Goal: Transaction & Acquisition: Purchase product/service

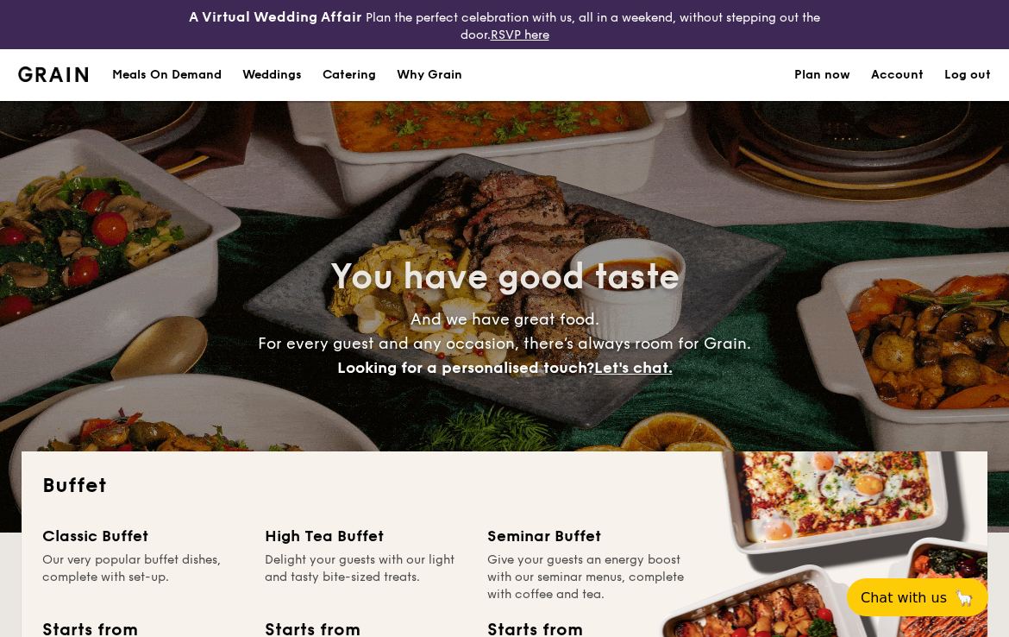
select select
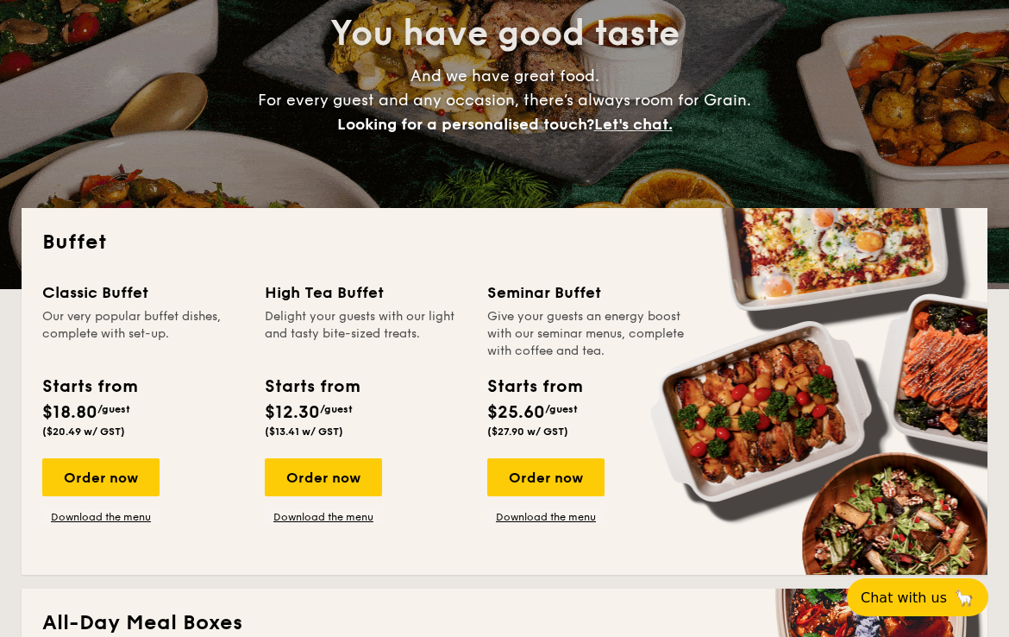
scroll to position [247, 0]
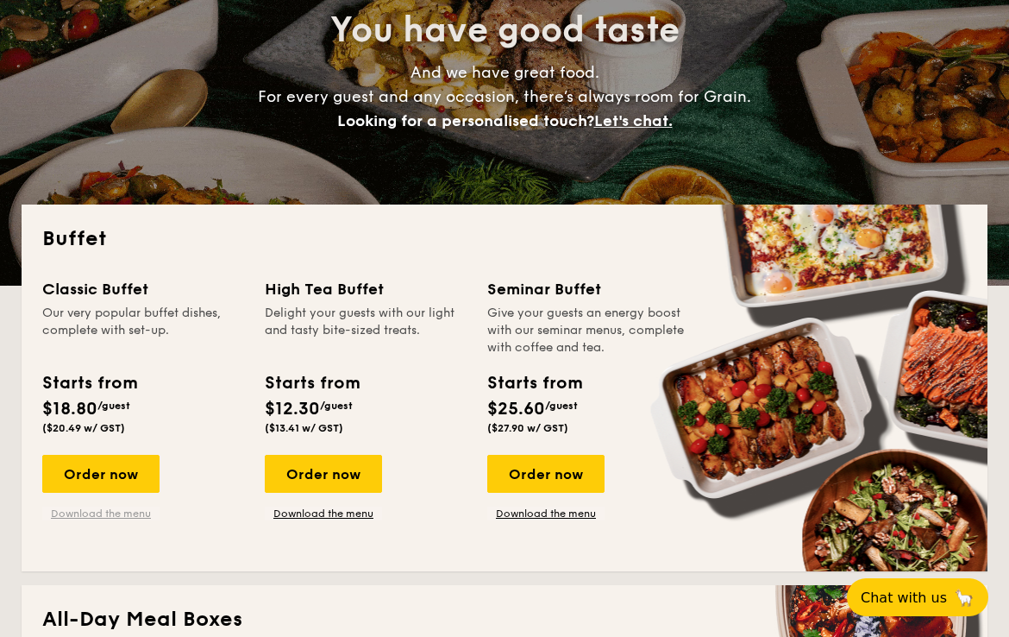
click at [125, 509] on link "Download the menu" at bounding box center [100, 513] width 117 height 14
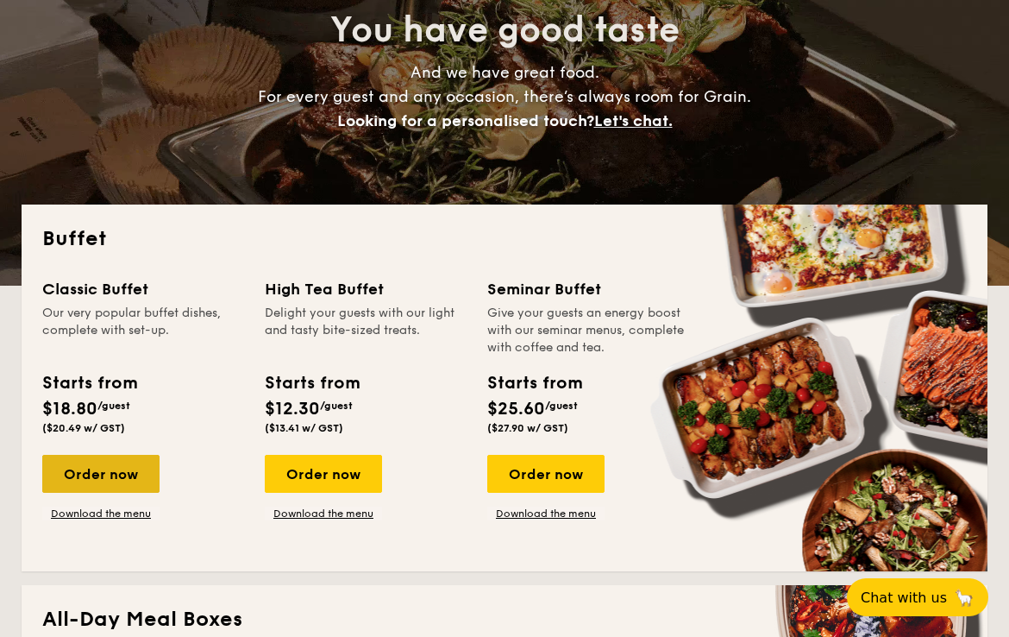
click at [132, 470] on div "Order now" at bounding box center [100, 474] width 117 height 38
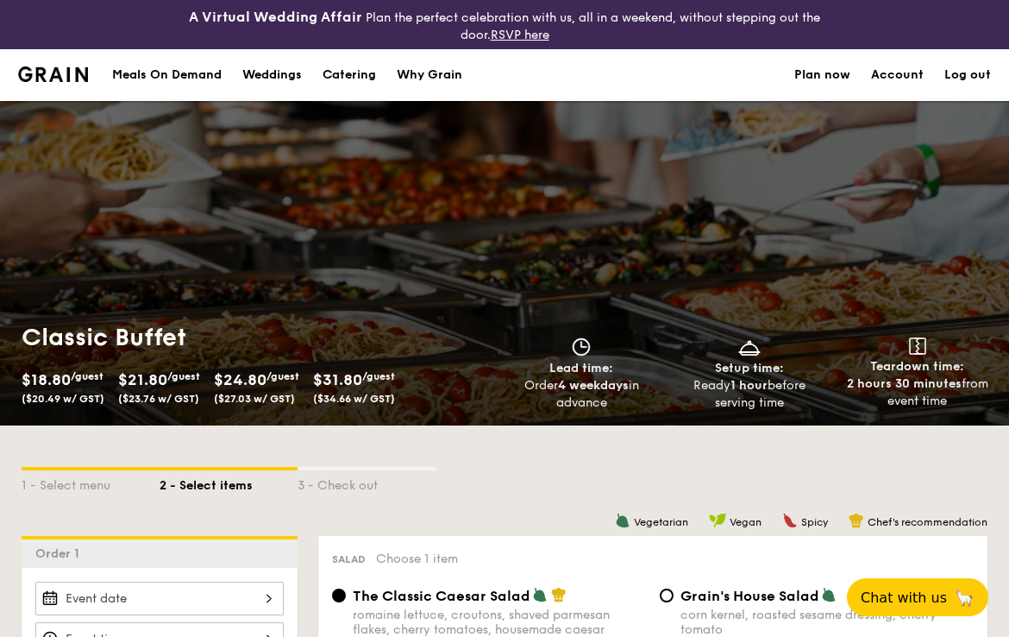
scroll to position [296, 0]
select select
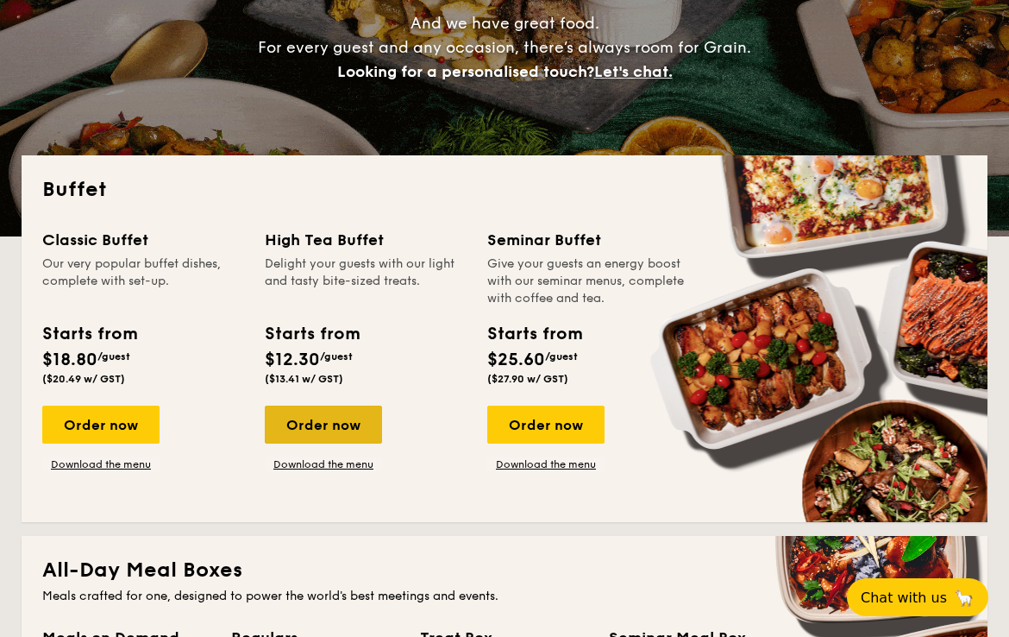
click at [346, 424] on div "Order now" at bounding box center [323, 425] width 117 height 38
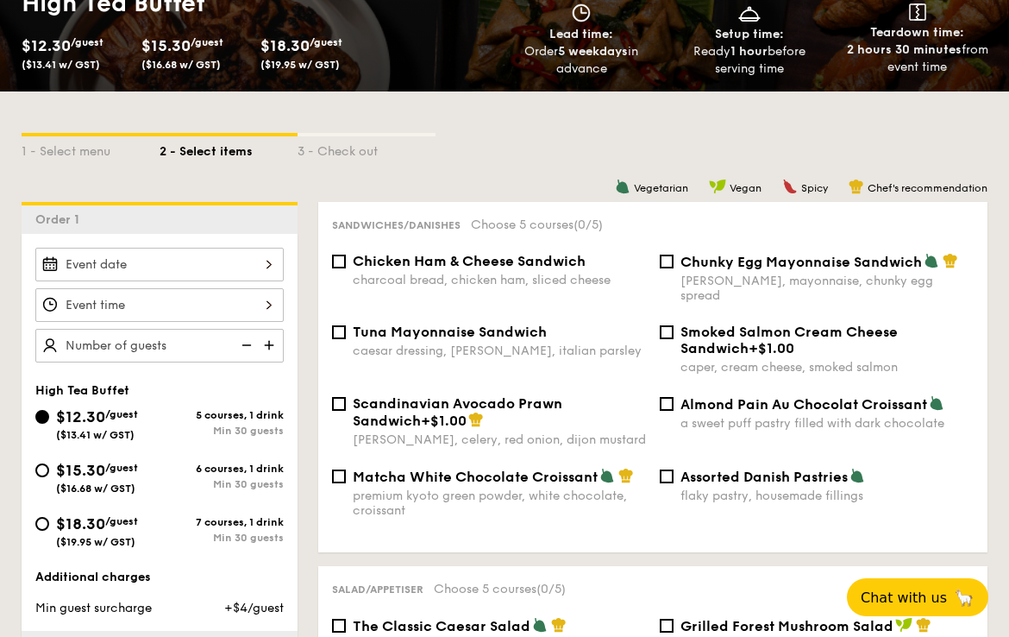
scroll to position [349, 0]
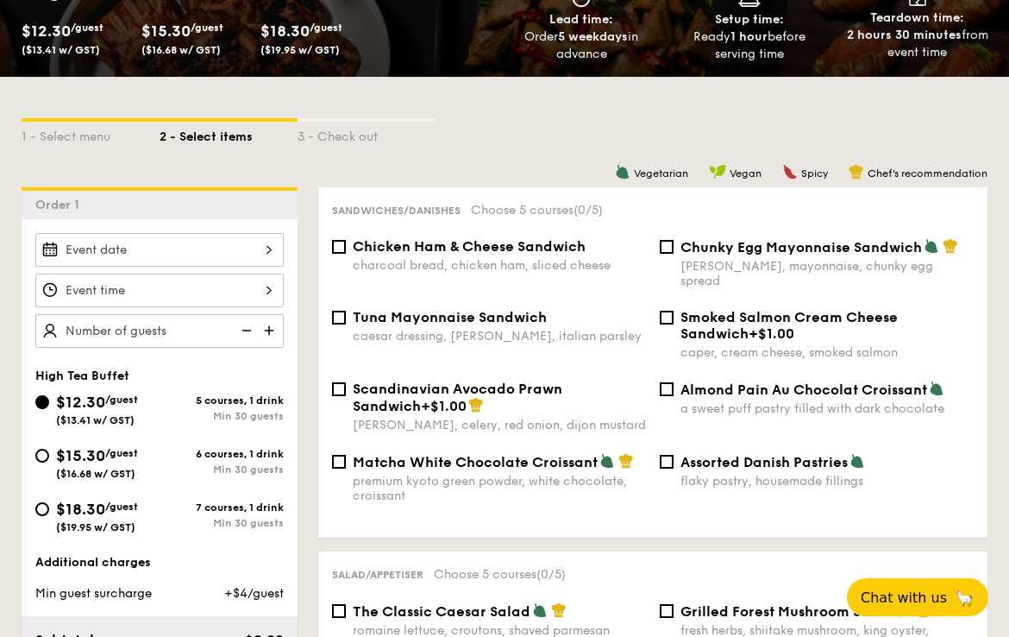
click at [206, 246] on div at bounding box center [159, 250] width 248 height 34
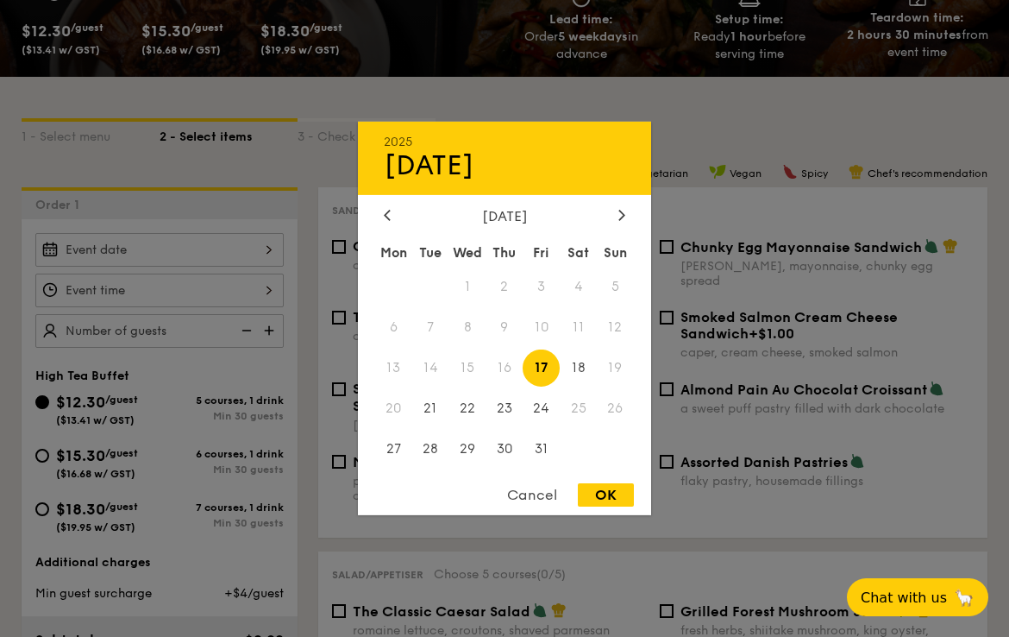
click at [630, 208] on div "[DATE]" at bounding box center [504, 216] width 293 height 16
click at [622, 211] on icon at bounding box center [621, 215] width 5 height 10
click at [582, 283] on span "1" at bounding box center [578, 286] width 37 height 37
click at [612, 492] on div "OK" at bounding box center [606, 494] width 56 height 23
type input "[DATE]"
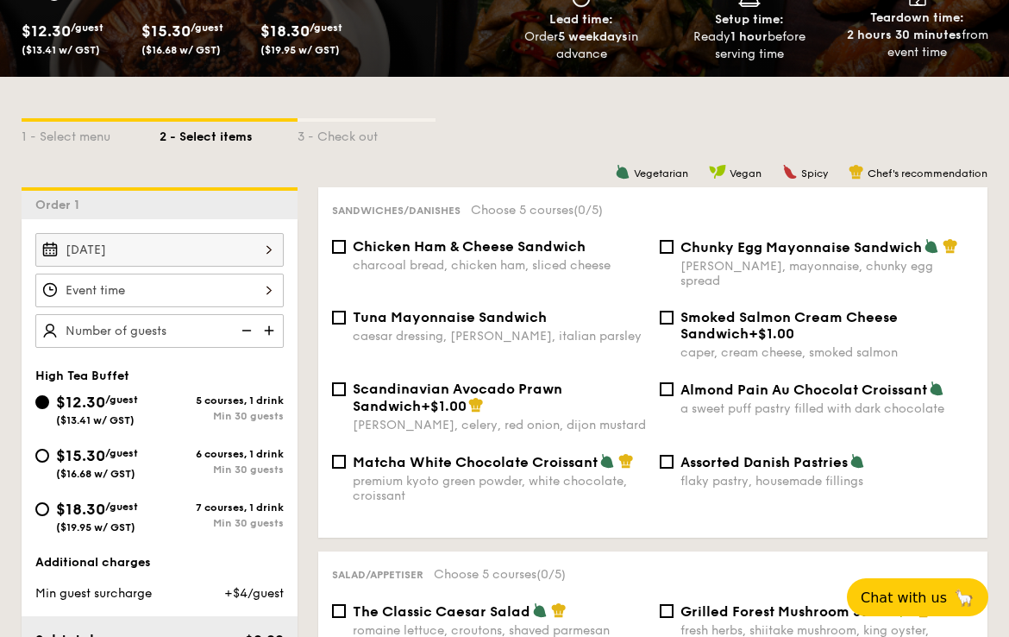
click at [225, 294] on div "12 1 2 3 4 5 6 7 8 9 10 11 00 15 30 45 am pm Cancel OK" at bounding box center [159, 291] width 248 height 34
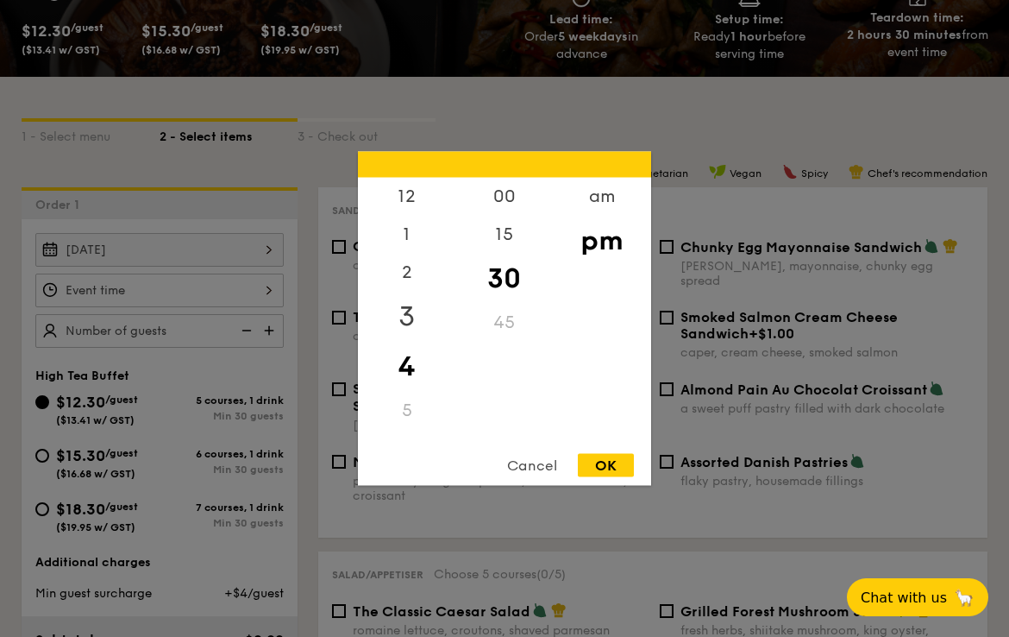
click at [406, 305] on div "3" at bounding box center [406, 317] width 97 height 50
click at [505, 209] on div "00" at bounding box center [504, 203] width 97 height 50
click at [613, 471] on div "OK" at bounding box center [606, 465] width 56 height 23
type input "3:00PM"
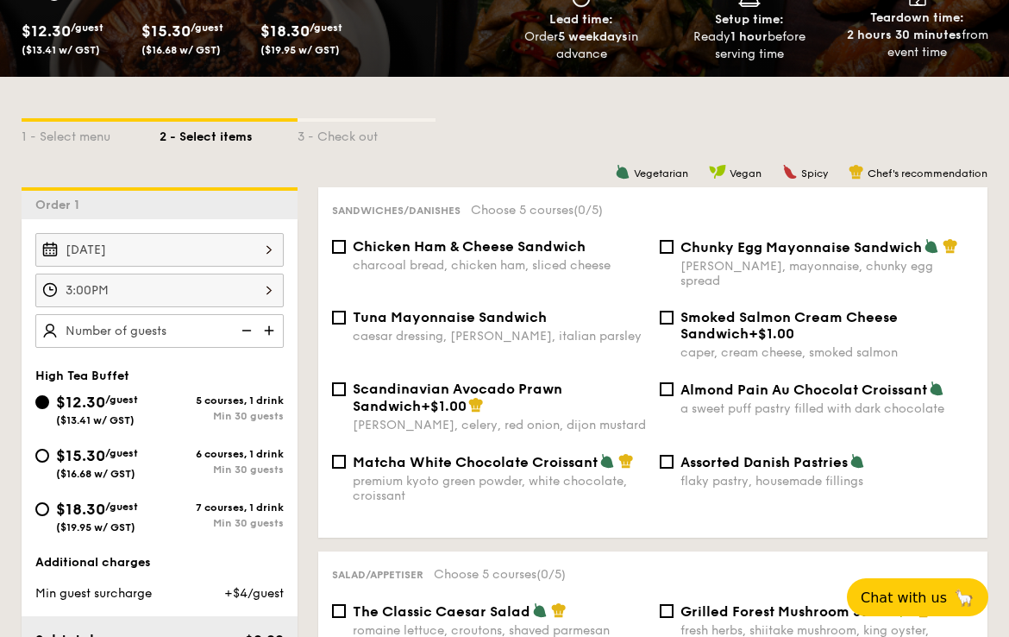
click at [267, 326] on img at bounding box center [271, 330] width 26 height 33
type input "30 guests"
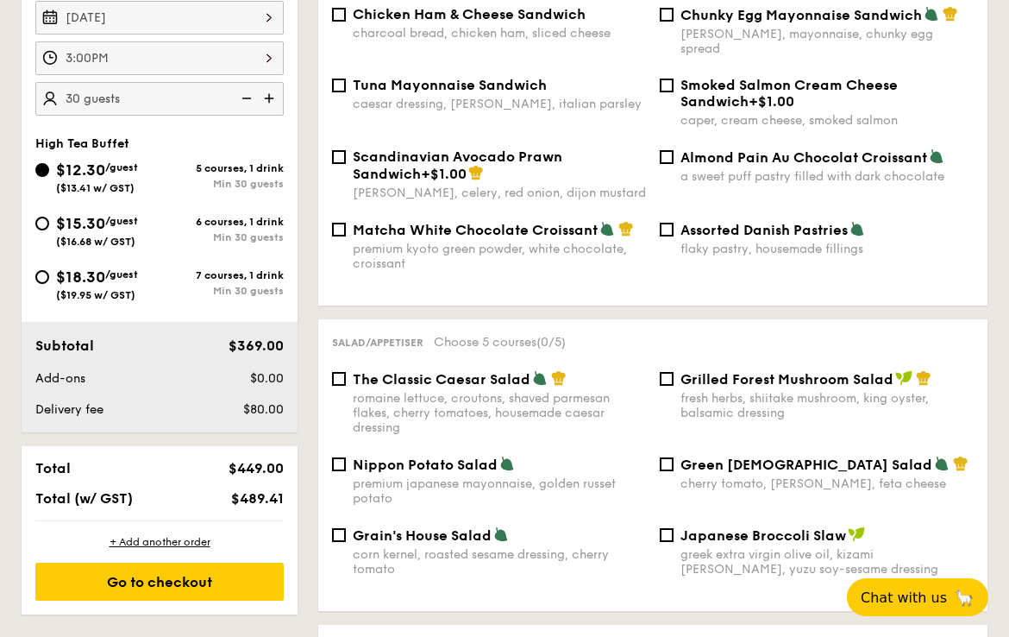
scroll to position [601, 0]
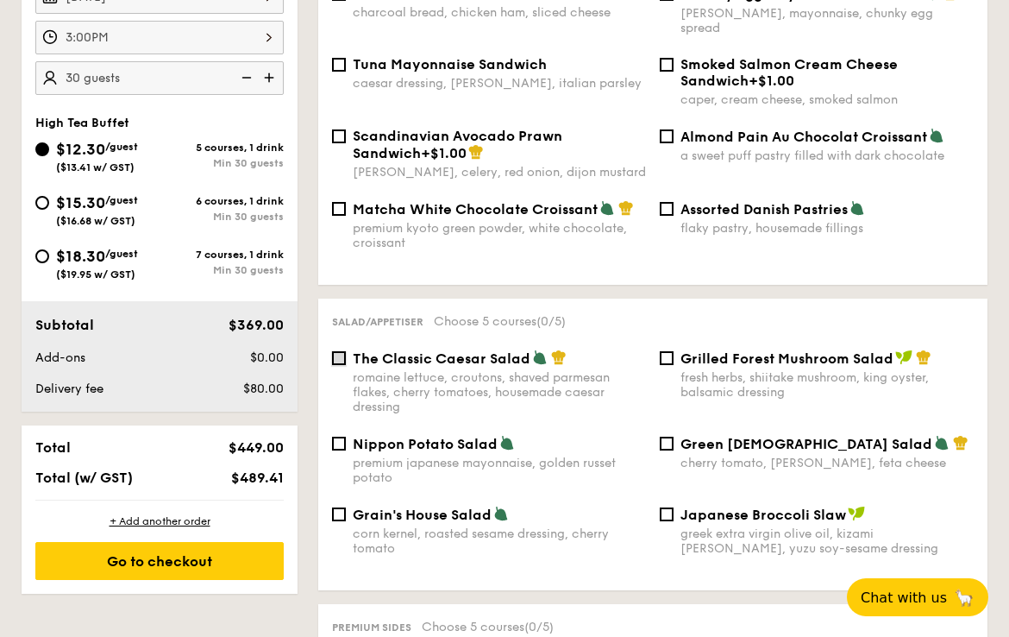
click at [344, 351] on input "The Classic Caesar Salad romaine lettuce, croutons, shaved parmesan flakes, che…" at bounding box center [339, 358] width 14 height 14
checkbox input "true"
click at [341, 202] on input "Matcha White Chocolate Croissant premium kyoto green powder, white chocolate, c…" at bounding box center [339, 209] width 14 height 14
checkbox input "true"
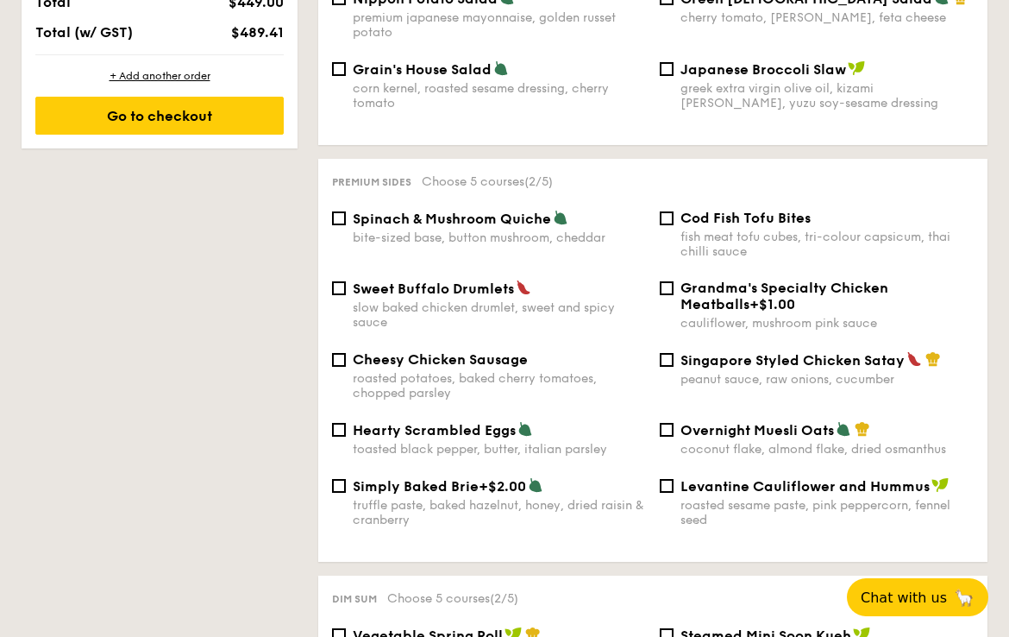
scroll to position [1074, 0]
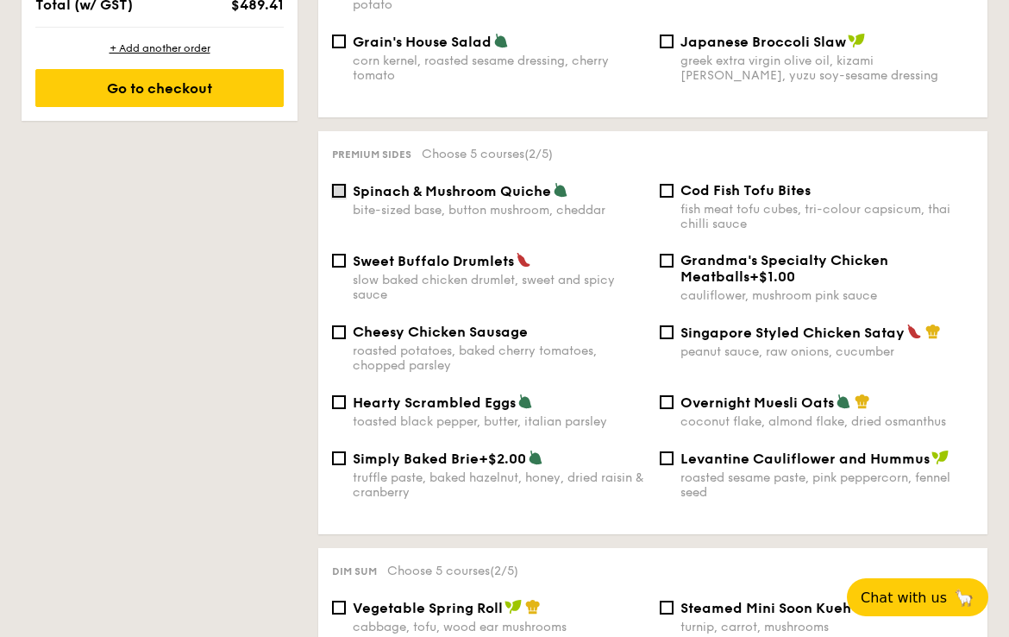
click at [344, 184] on input "Spinach & Mushroom Quiche bite-sized base, button mushroom, cheddar" at bounding box center [339, 191] width 14 height 14
checkbox input "true"
click at [339, 325] on input "Cheesy Chicken Sausage roasted potatoes, baked cherry tomatoes, chopped parsley" at bounding box center [339, 332] width 14 height 14
checkbox input "true"
click at [673, 325] on input "Singapore Styled Chicken Satay peanut sauce, raw onions, cucumber" at bounding box center [667, 332] width 14 height 14
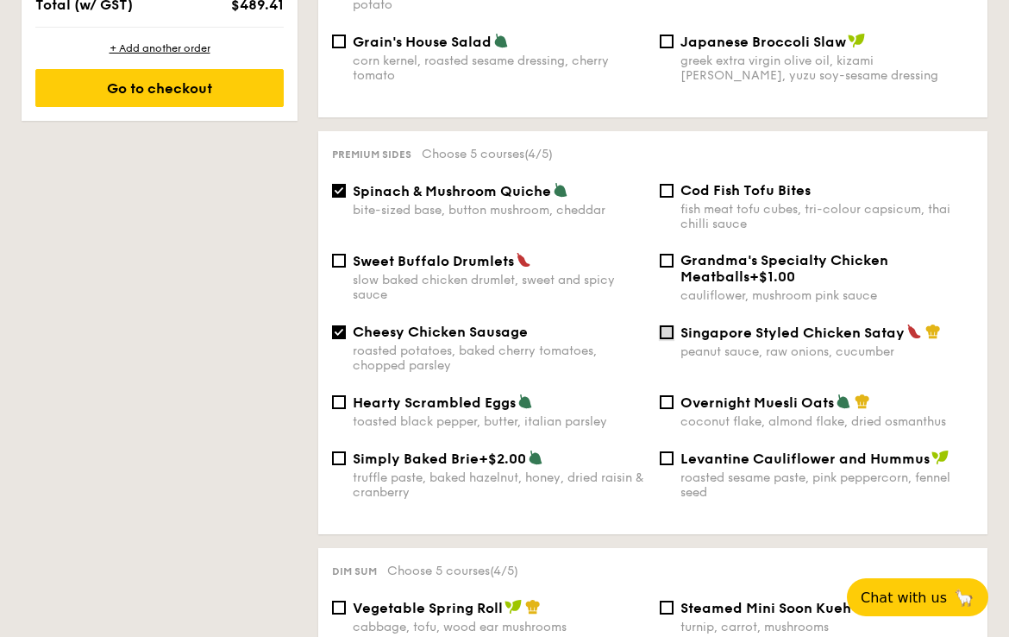
checkbox input "true"
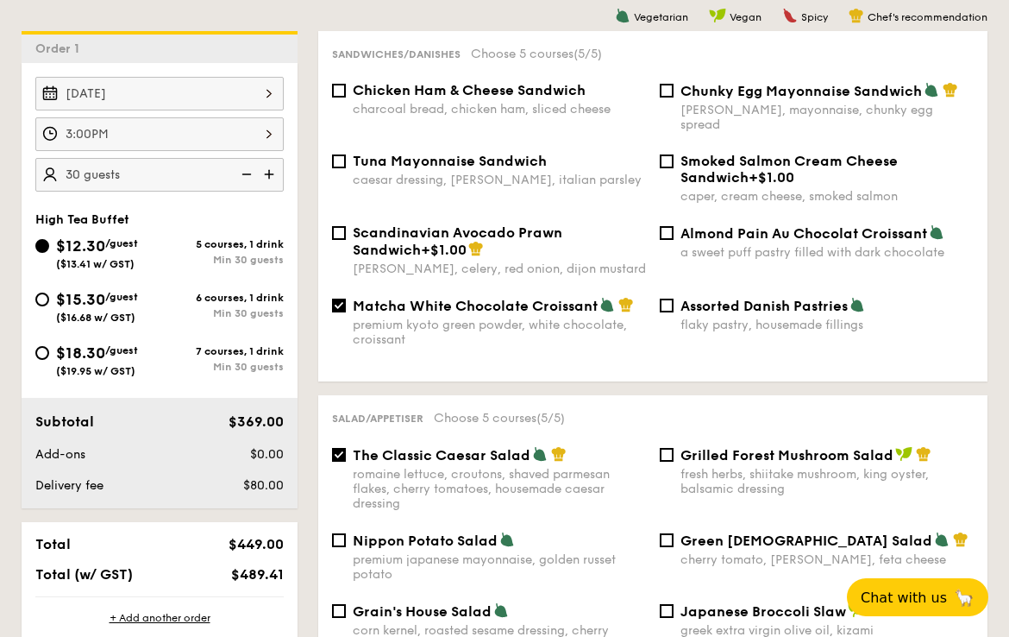
scroll to position [429, 0]
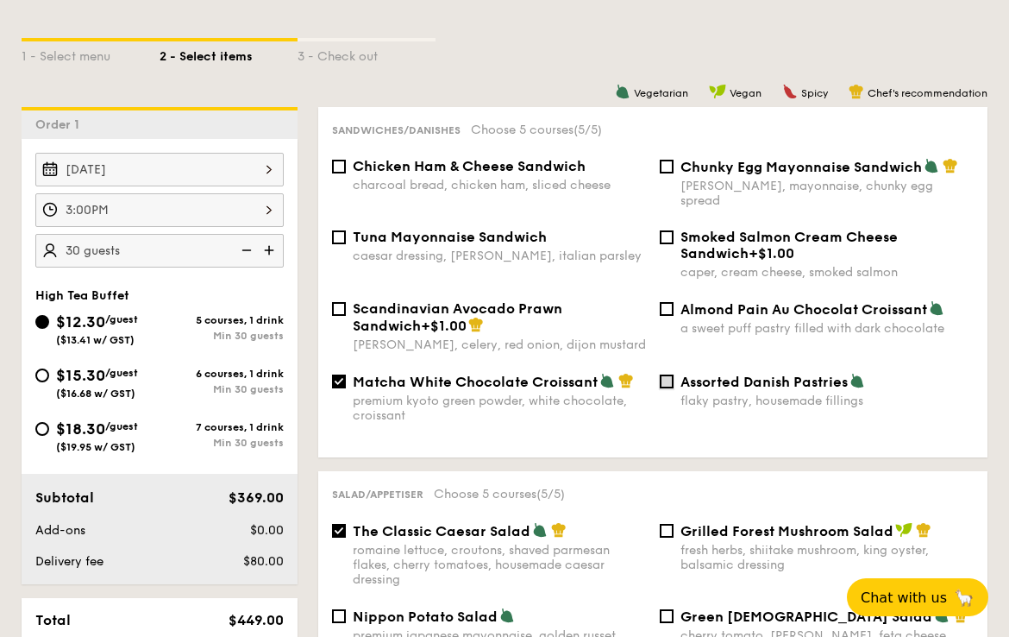
click at [664, 374] on input "Assorted Danish Pastries flaky pastry, housemade fillings" at bounding box center [667, 381] width 14 height 14
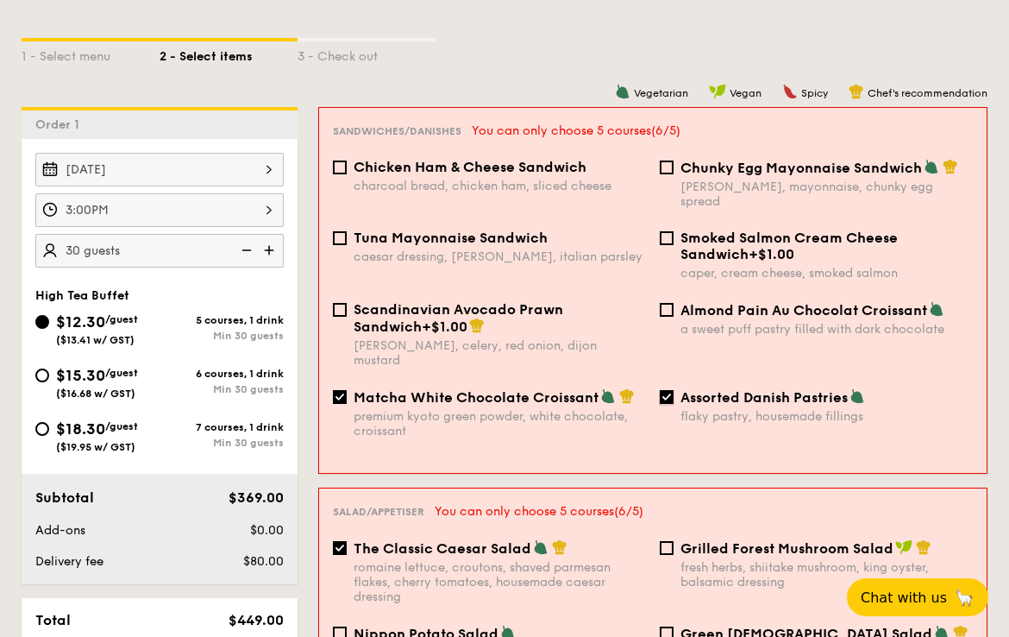
click at [664, 390] on input "Assorted Danish Pastries flaky pastry, housemade fillings" at bounding box center [667, 397] width 14 height 14
checkbox input "false"
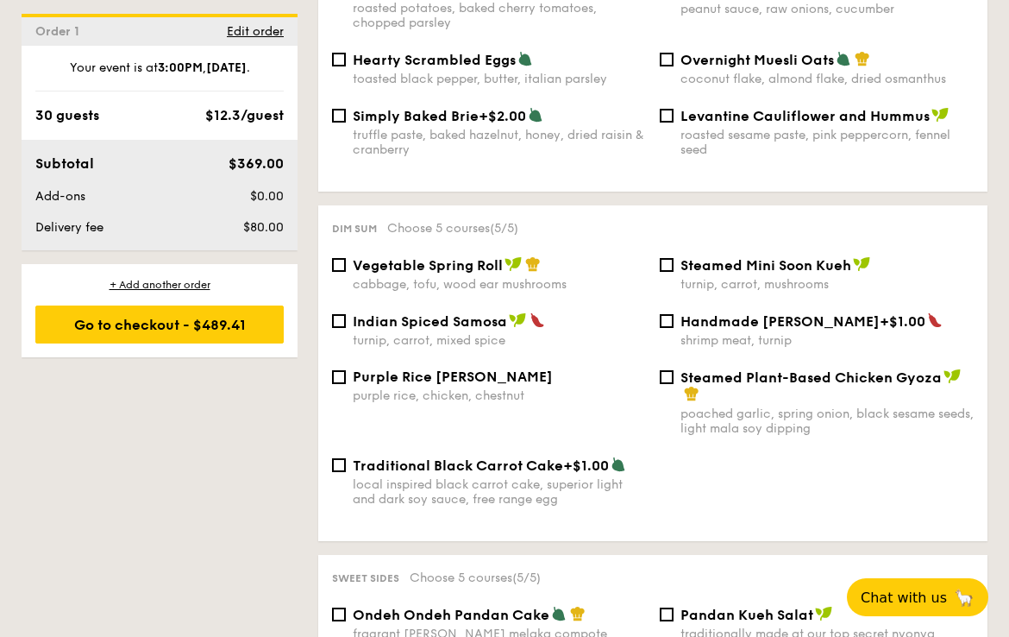
scroll to position [1475, 0]
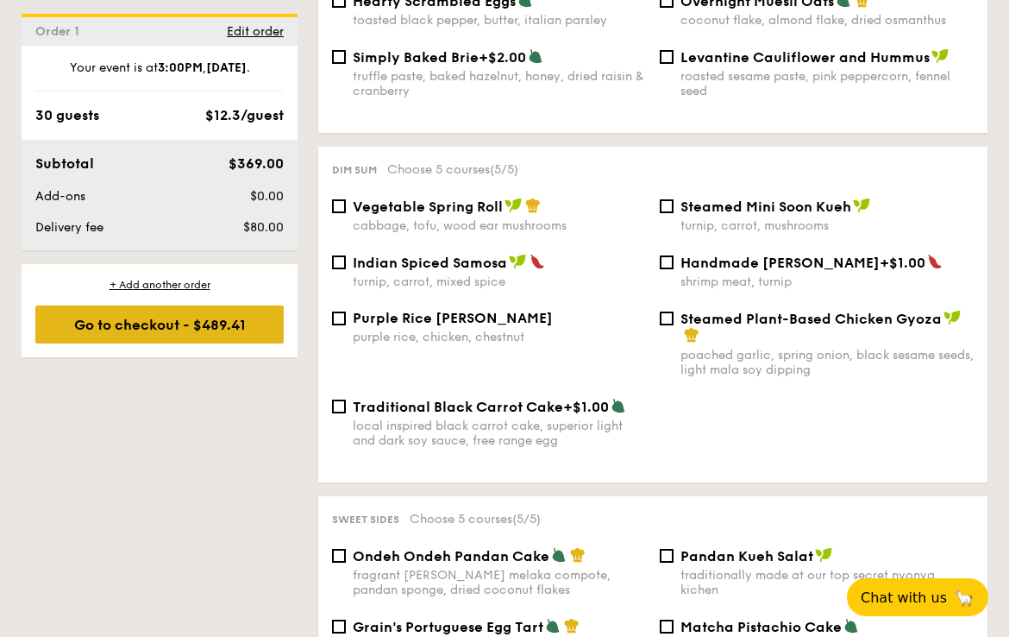
click at [191, 324] on div "Go to checkout - $489.41" at bounding box center [159, 324] width 248 height 38
